Goal: Browse casually: Explore the website without a specific task or goal

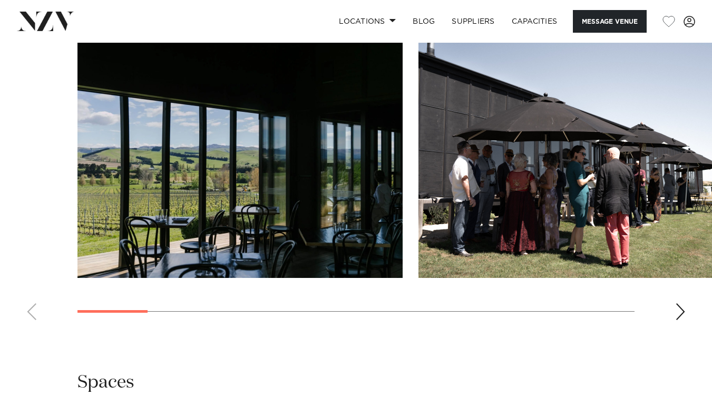
scroll to position [1054, 0]
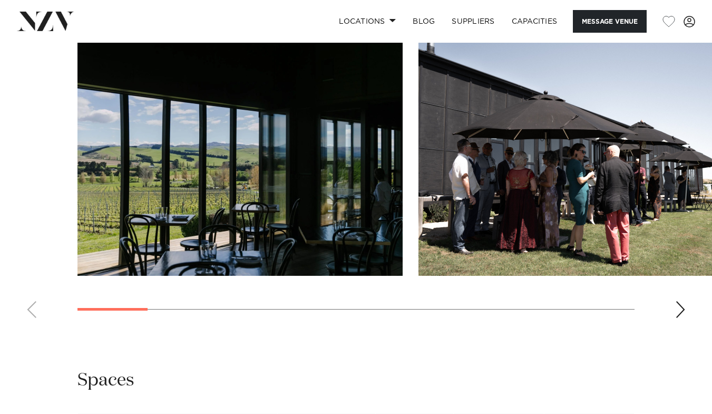
click at [680, 301] on div "Next slide" at bounding box center [680, 309] width 11 height 17
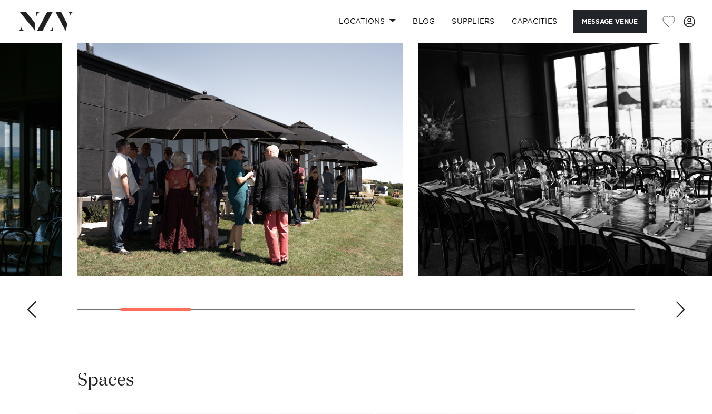
click at [680, 301] on div "Next slide" at bounding box center [680, 309] width 11 height 17
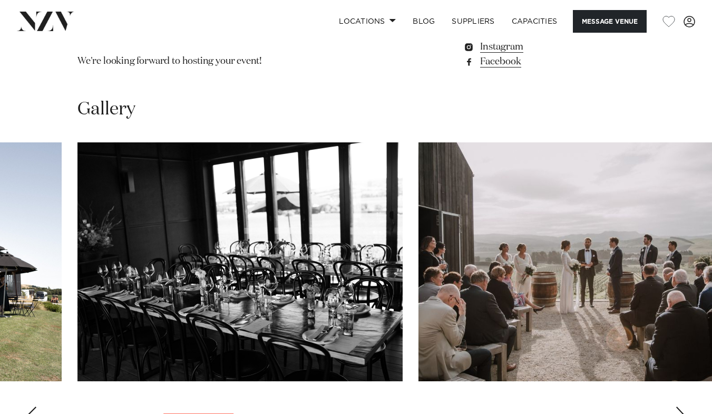
scroll to position [1001, 0]
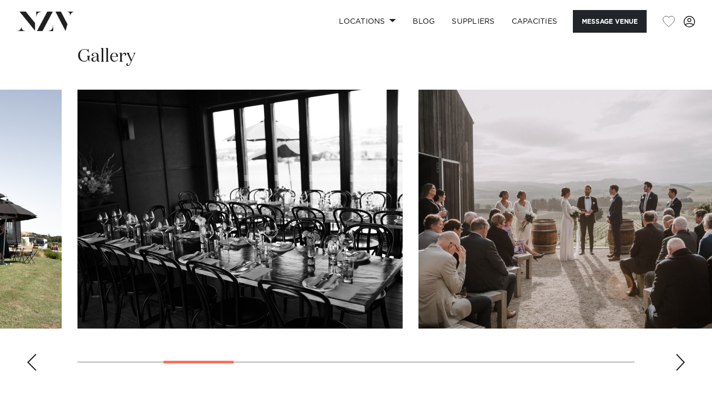
click at [680, 337] on swiper-container at bounding box center [356, 234] width 712 height 289
click at [681, 354] on div "Next slide" at bounding box center [680, 362] width 11 height 17
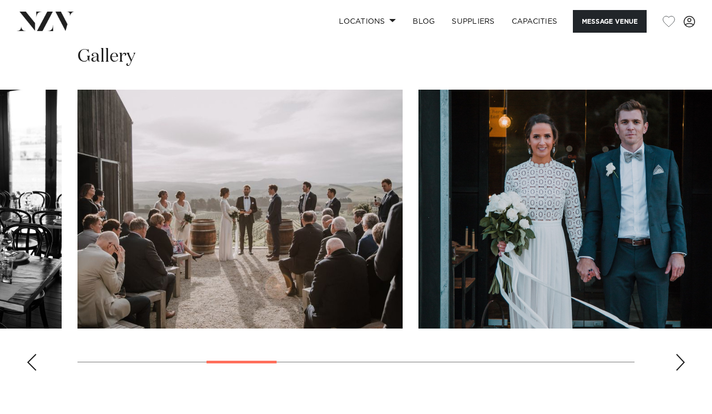
click at [678, 354] on div "Next slide" at bounding box center [680, 362] width 11 height 17
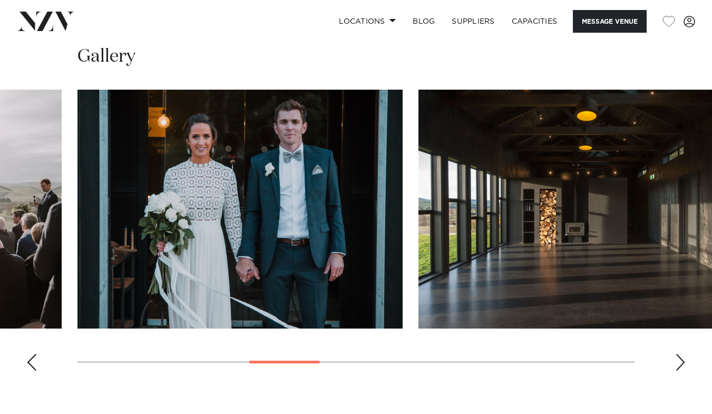
click at [678, 354] on div "Next slide" at bounding box center [680, 362] width 11 height 17
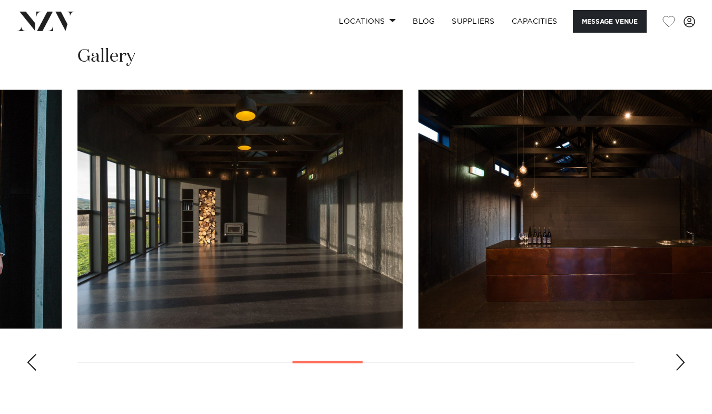
click at [678, 354] on div "Next slide" at bounding box center [680, 362] width 11 height 17
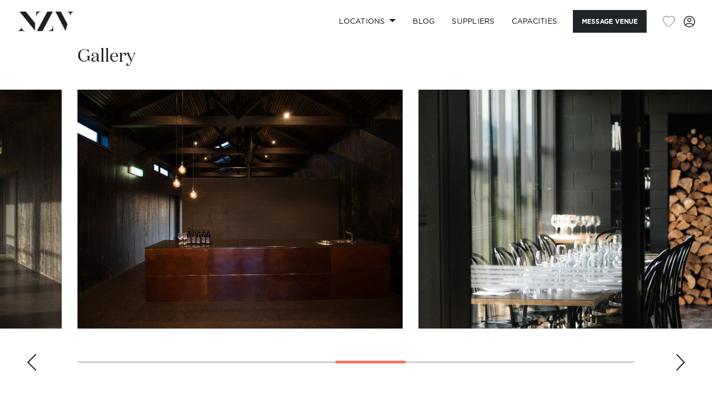
click at [678, 354] on div "Next slide" at bounding box center [680, 362] width 11 height 17
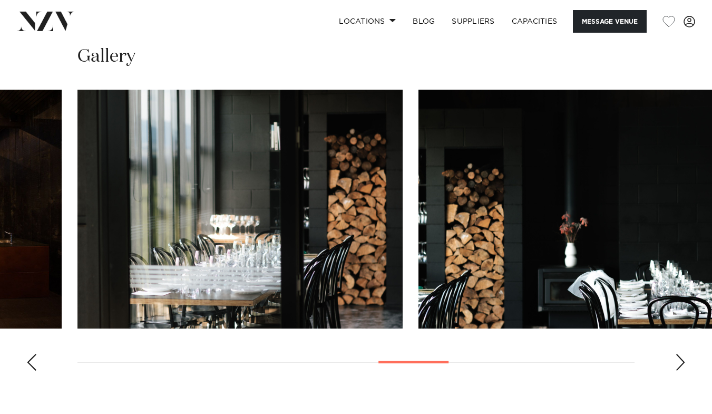
click at [679, 354] on div "Next slide" at bounding box center [680, 362] width 11 height 17
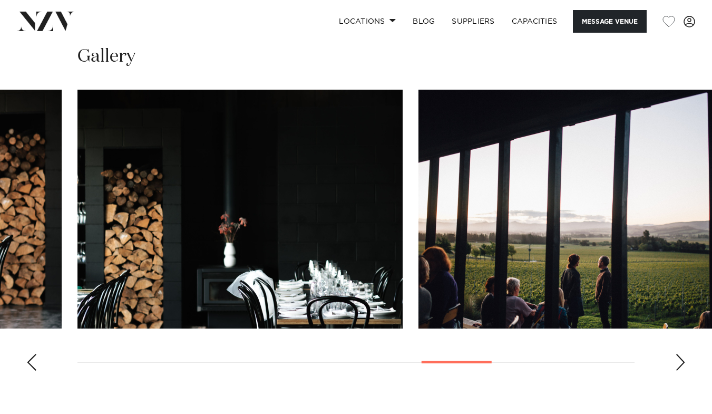
click at [679, 354] on div "Next slide" at bounding box center [680, 362] width 11 height 17
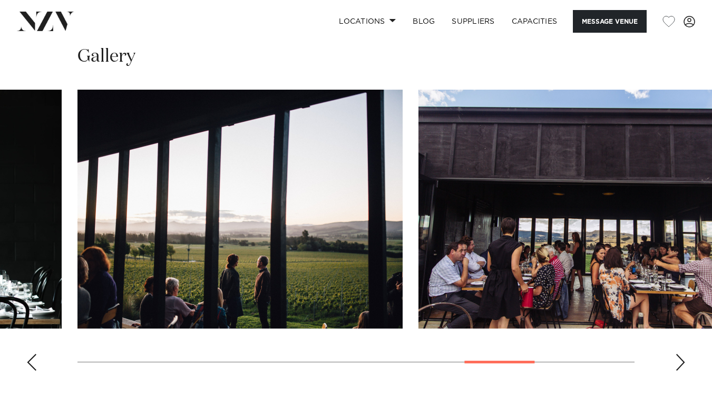
click at [679, 354] on div "Next slide" at bounding box center [680, 362] width 11 height 17
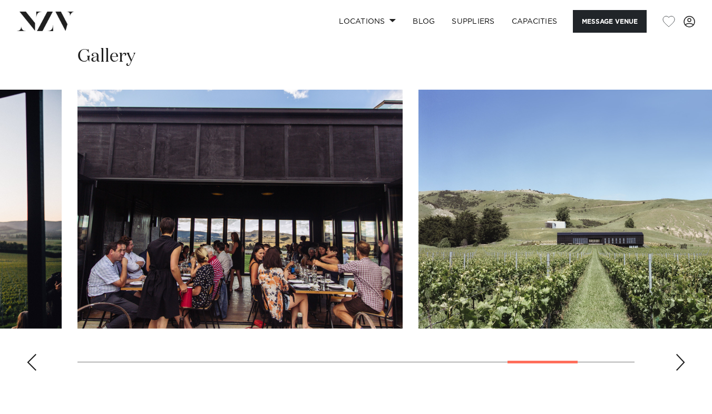
click at [679, 354] on div "Next slide" at bounding box center [680, 362] width 11 height 17
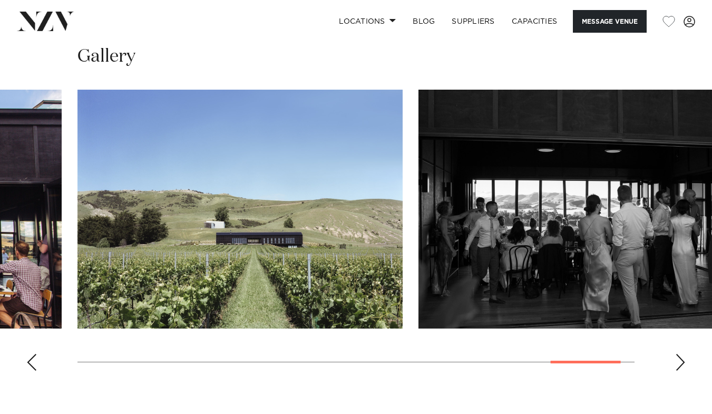
click at [679, 354] on div "Next slide" at bounding box center [680, 362] width 11 height 17
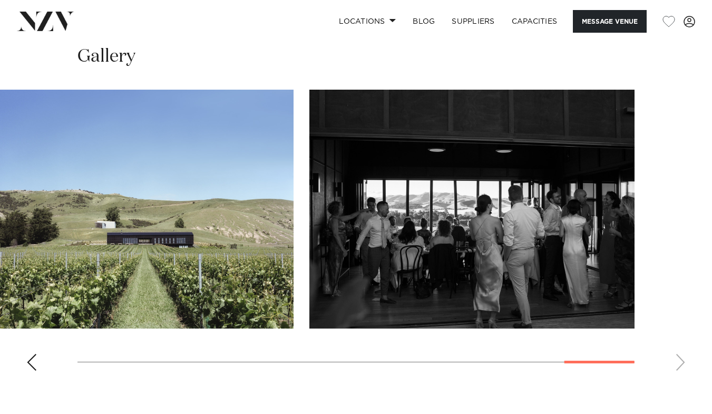
click at [679, 327] on swiper-container at bounding box center [356, 234] width 712 height 289
